Goal: Check status: Check status

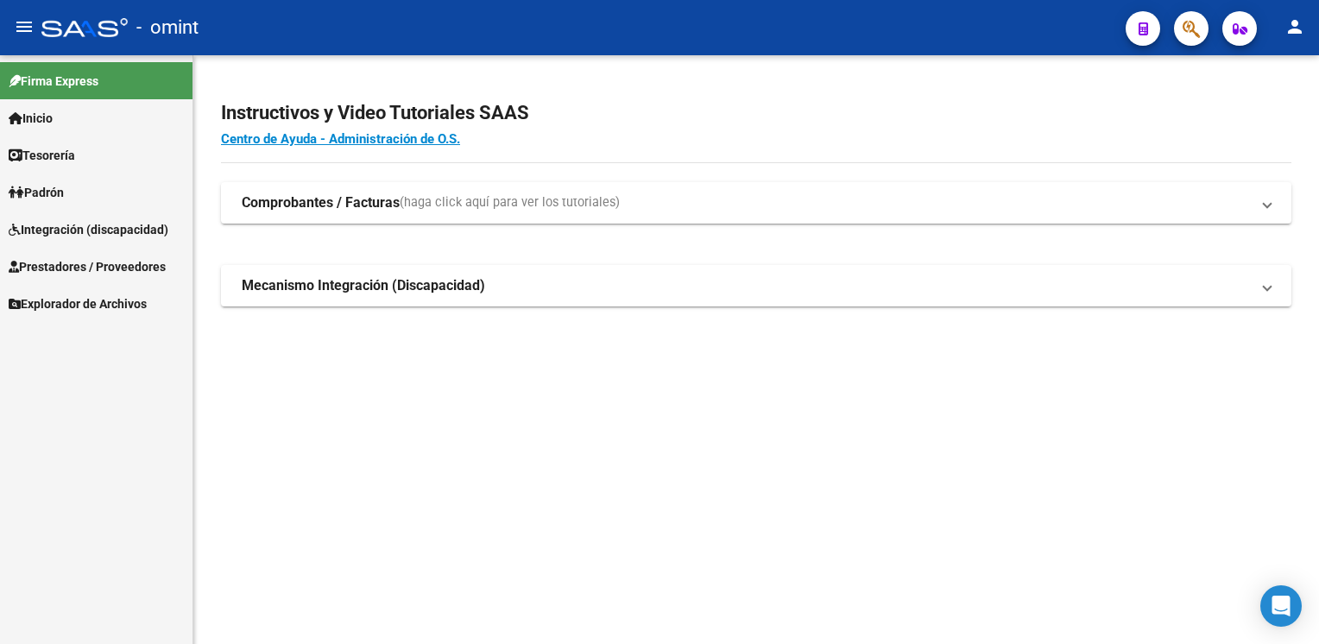
click at [121, 230] on span "Integración (discapacidad)" at bounding box center [89, 229] width 160 height 19
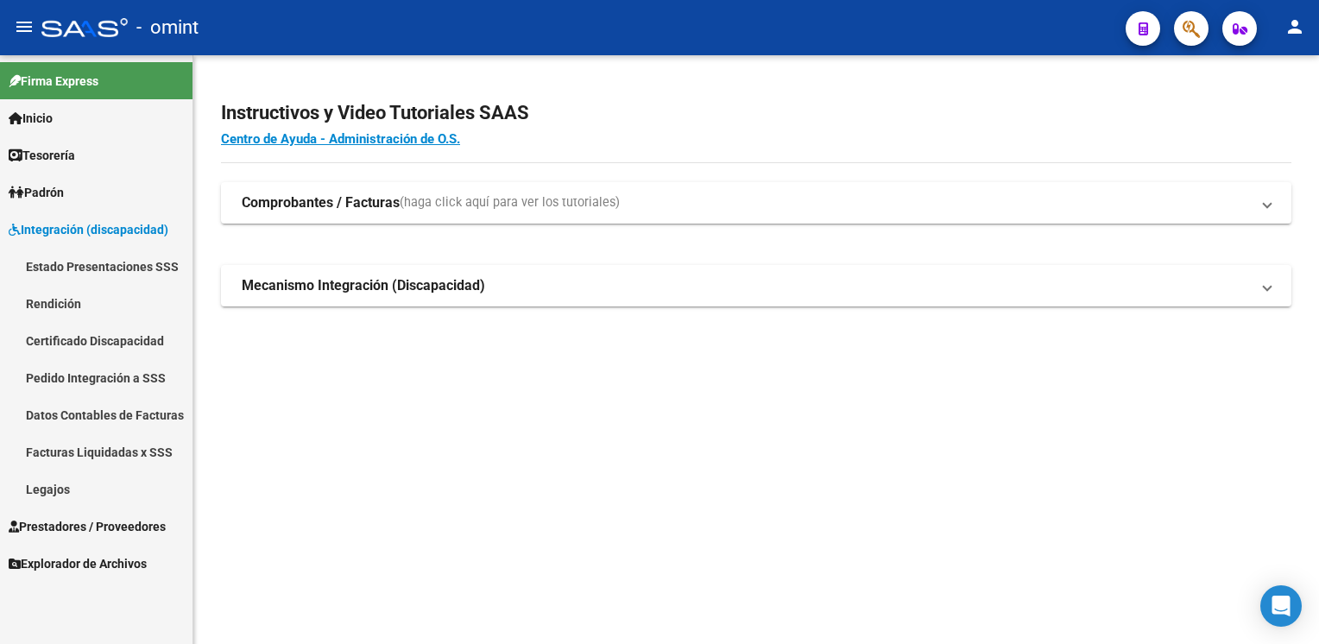
click at [100, 451] on link "Facturas Liquidadas x SSS" at bounding box center [96, 451] width 193 height 37
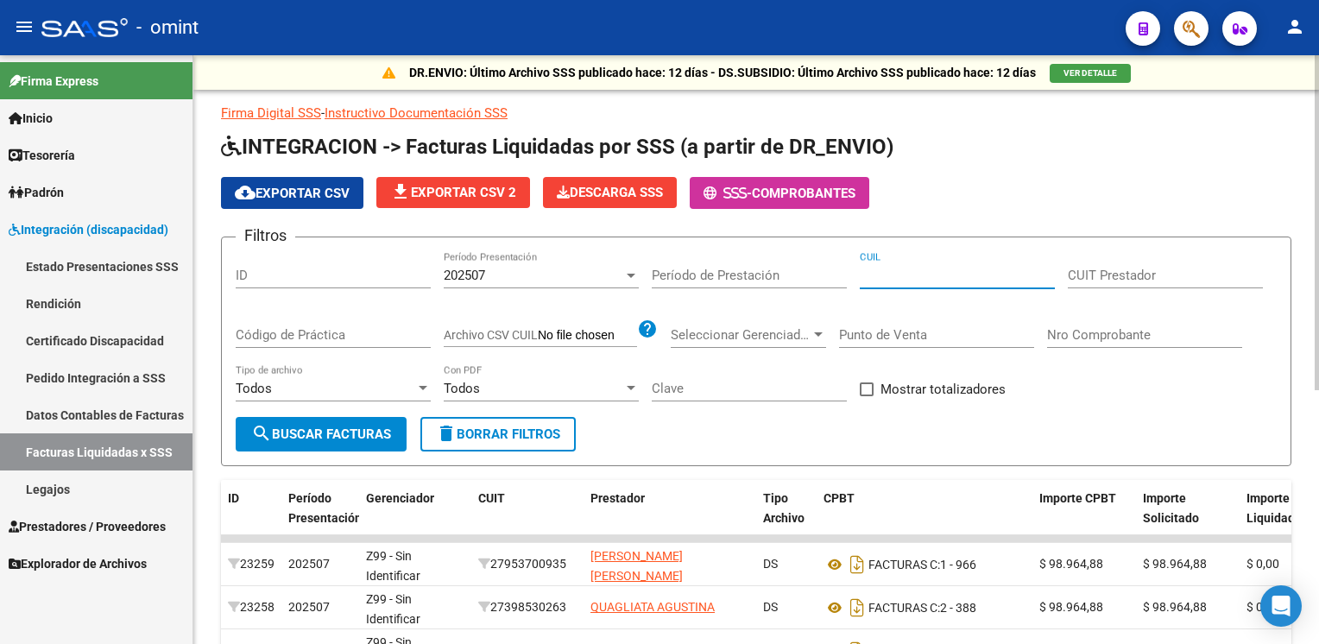
click at [866, 270] on input "CUIL" at bounding box center [957, 276] width 195 height 16
click at [913, 278] on input "CUIL" at bounding box center [957, 276] width 195 height 16
paste input "20-53553789-6"
type input "20-53553789-6"
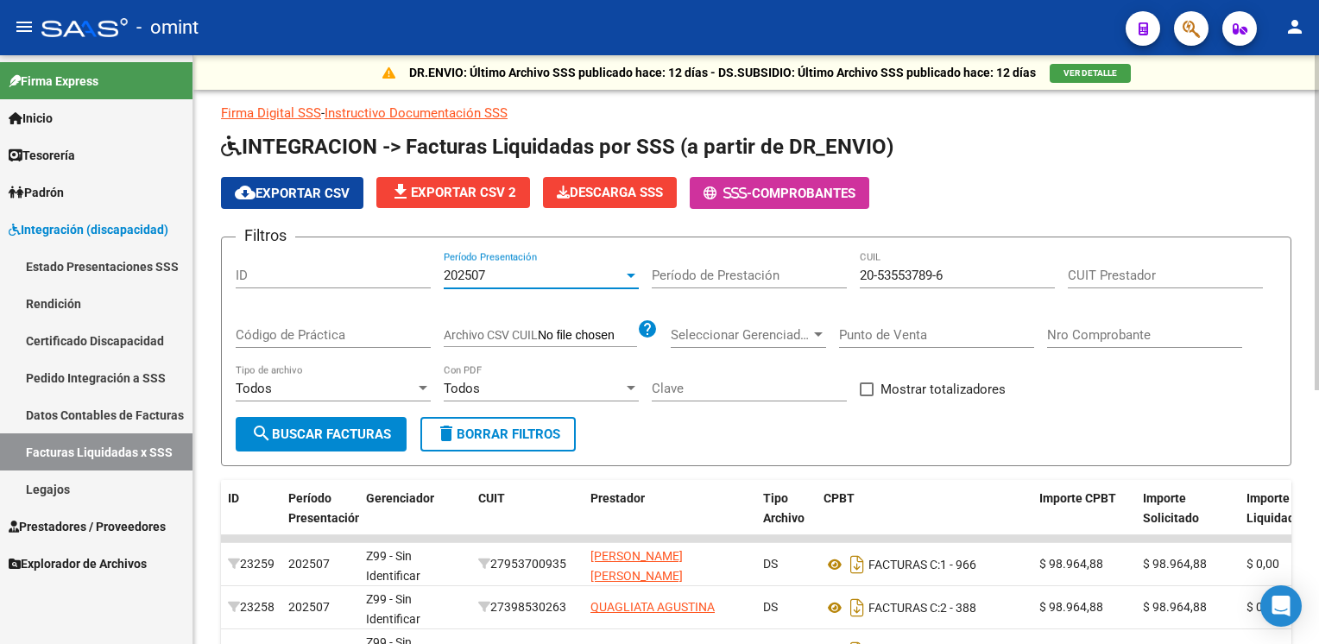
click at [603, 274] on div "202507" at bounding box center [534, 276] width 180 height 16
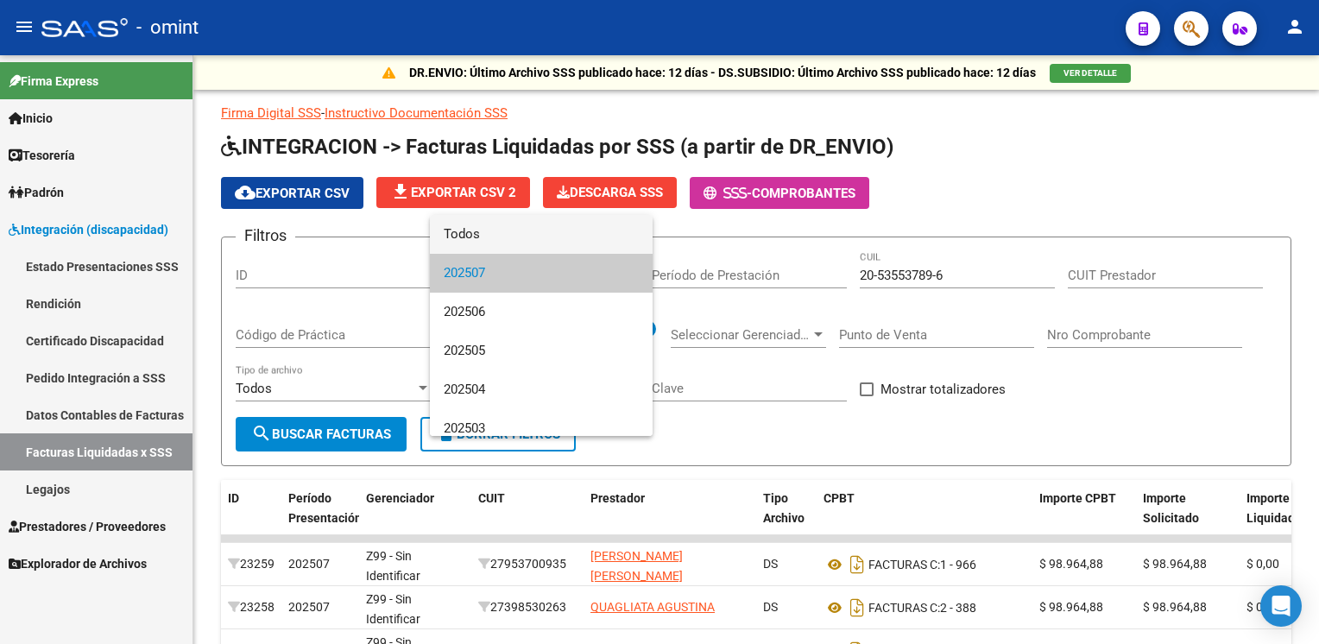
click at [583, 243] on span "Todos" at bounding box center [541, 234] width 195 height 39
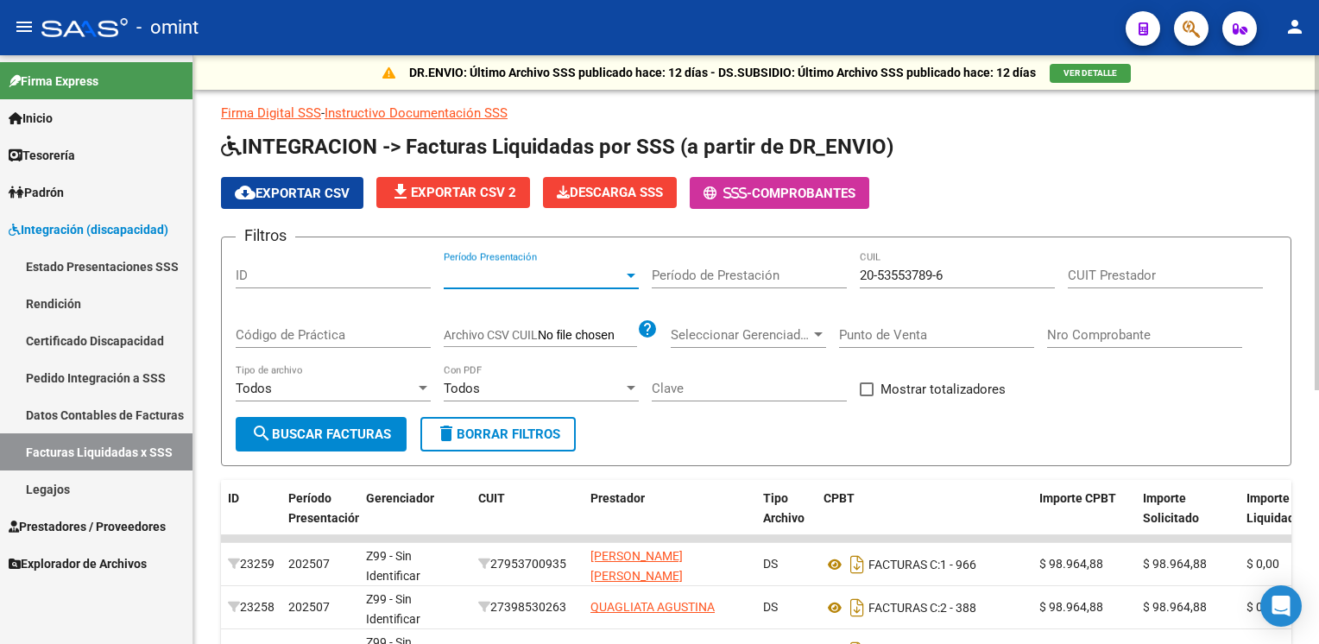
click at [385, 426] on span "search Buscar Facturas" at bounding box center [321, 434] width 140 height 16
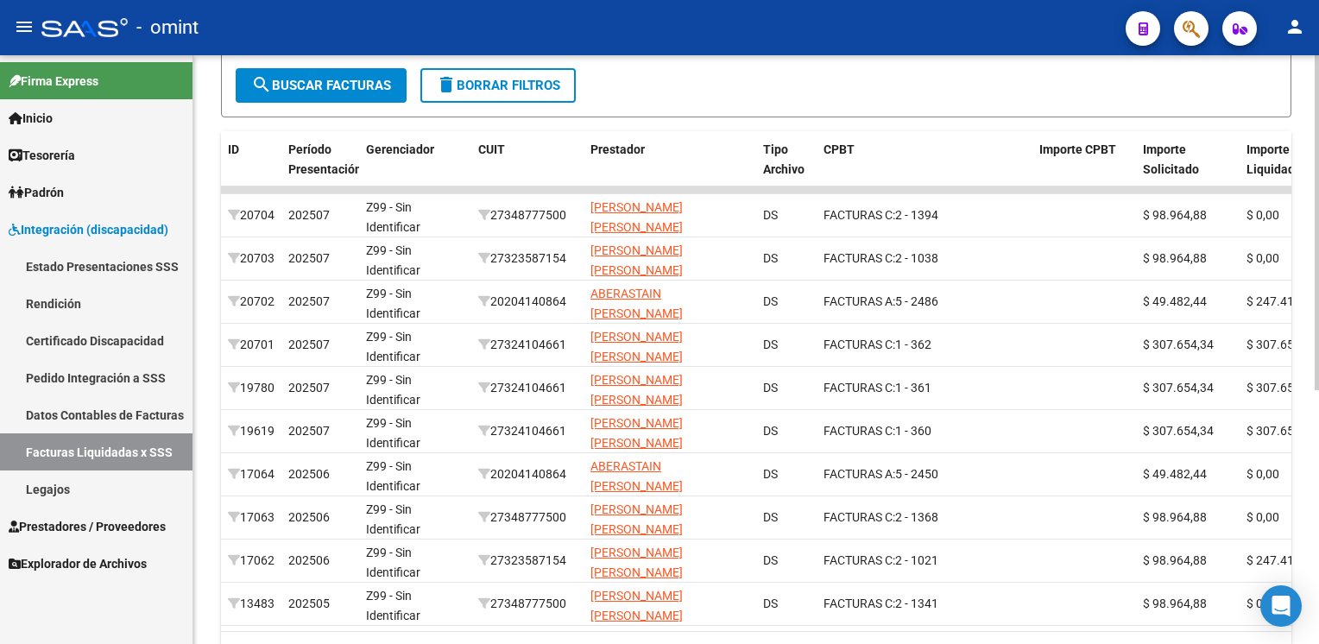
scroll to position [361, 0]
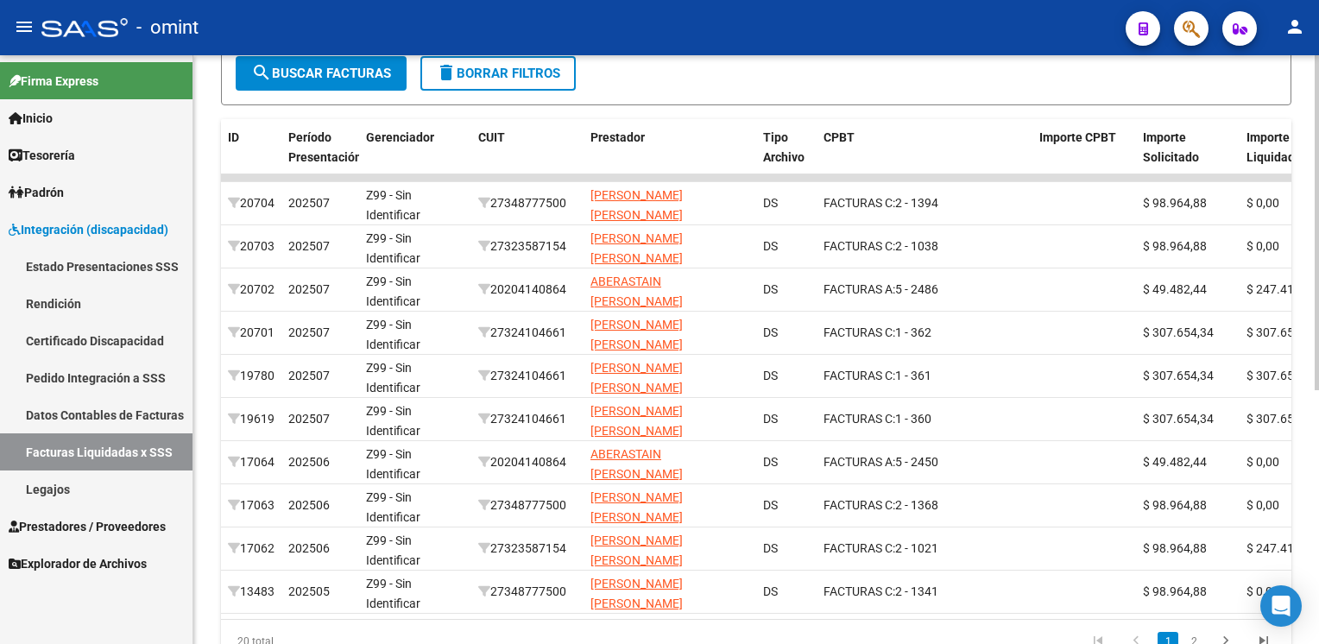
click at [1318, 534] on html "menu - omint person Firma Express Inicio Calendario SSS Instructivos Contacto O…" at bounding box center [659, 322] width 1319 height 644
drag, startPoint x: 1164, startPoint y: 641, endPoint x: 1178, endPoint y: 639, distance: 13.9
click at [1178, 639] on li "1" at bounding box center [1168, 641] width 26 height 29
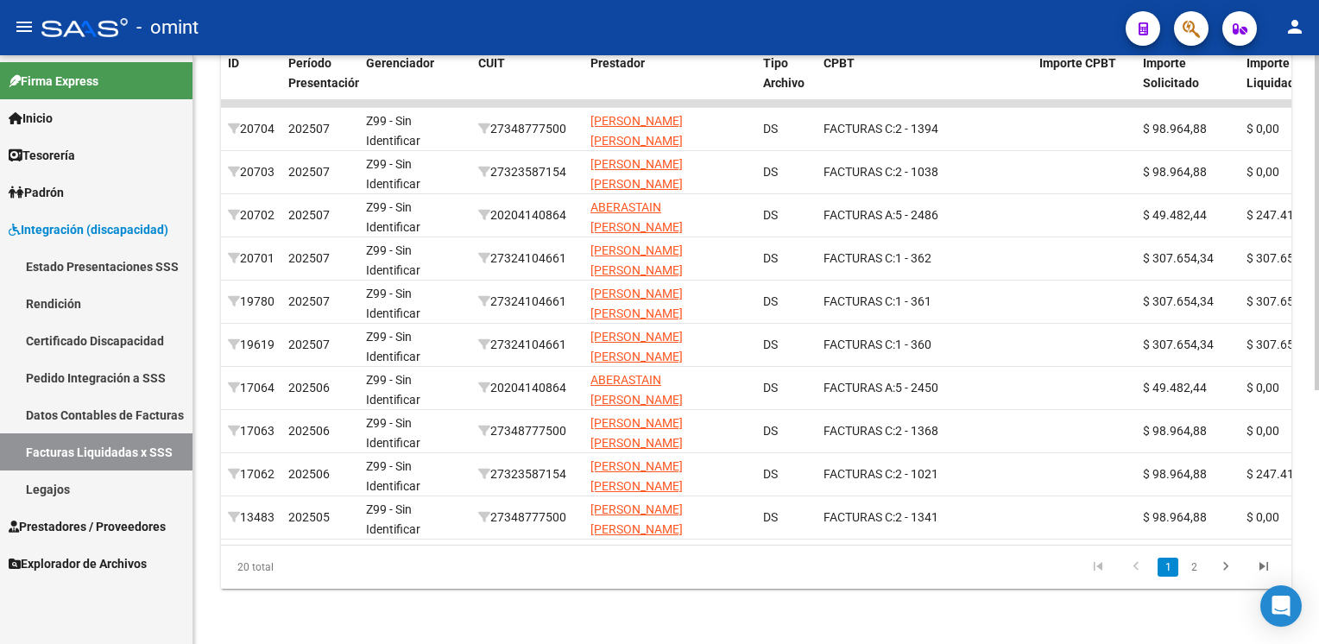
click at [1317, 451] on div at bounding box center [1317, 476] width 4 height 335
click at [1225, 568] on icon "go to next page" at bounding box center [1226, 569] width 22 height 21
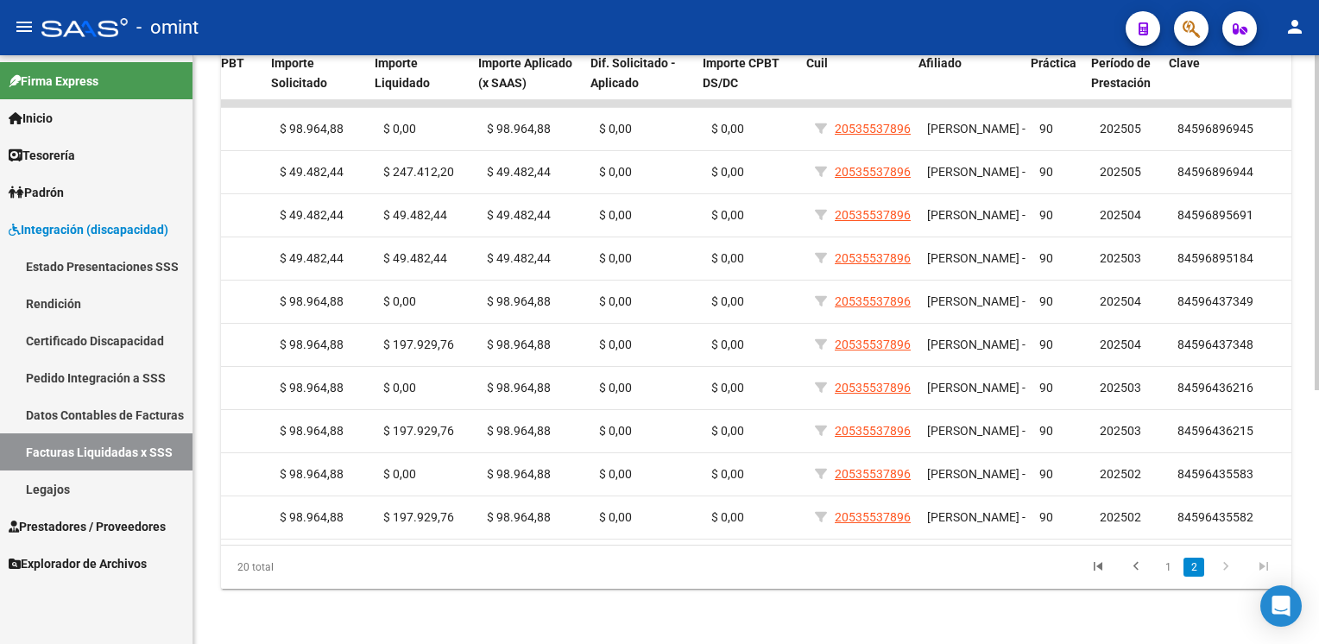
scroll to position [0, 872]
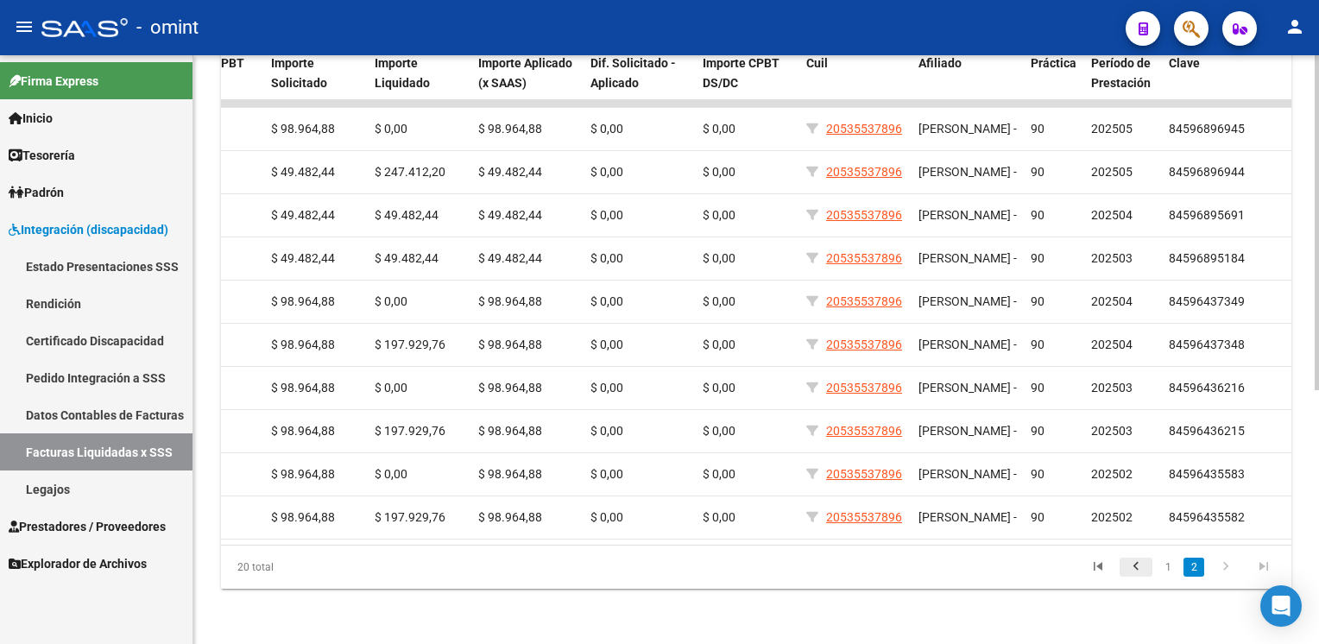
click at [1142, 565] on icon "go to previous page" at bounding box center [1136, 569] width 22 height 21
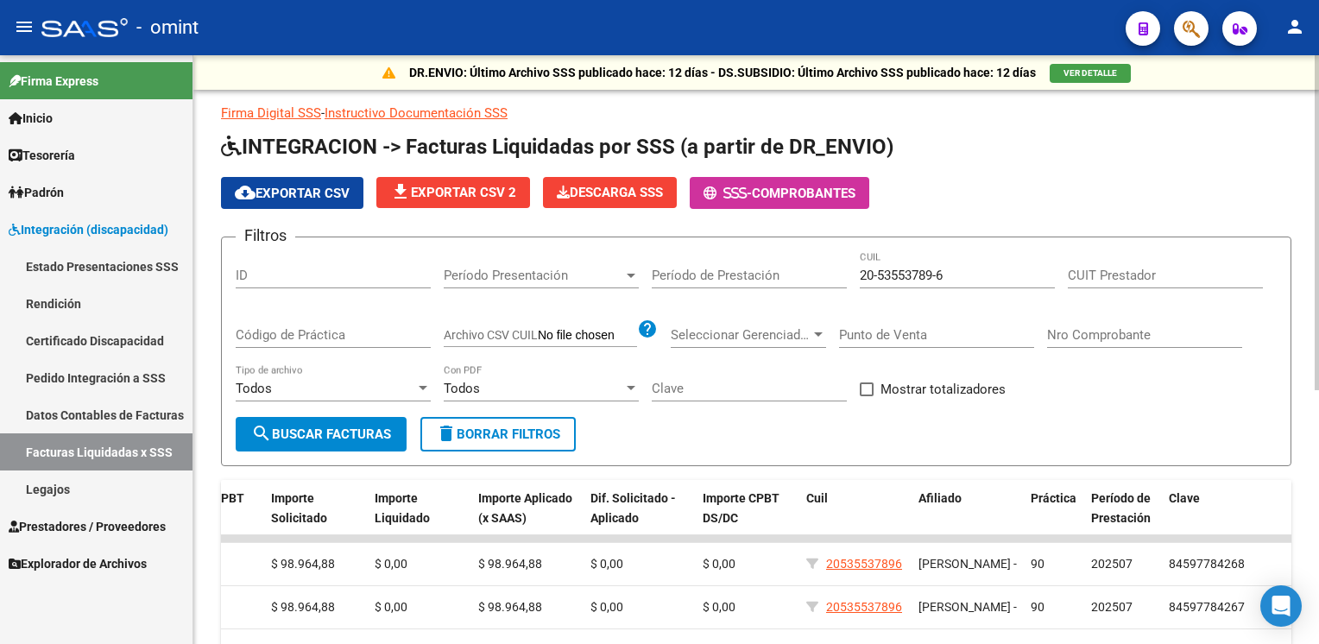
click at [1316, 168] on div at bounding box center [1317, 349] width 4 height 589
click at [1316, 168] on div at bounding box center [1317, 222] width 4 height 335
